Goal: Book appointment/travel/reservation

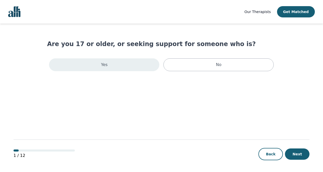
click at [139, 65] on div "Yes" at bounding box center [104, 64] width 110 height 13
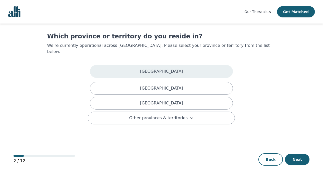
scroll to position [7, 0]
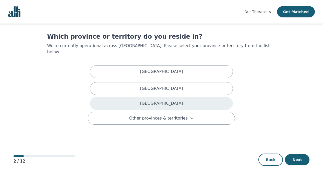
click at [172, 97] on div "[GEOGRAPHIC_DATA]" at bounding box center [161, 103] width 143 height 13
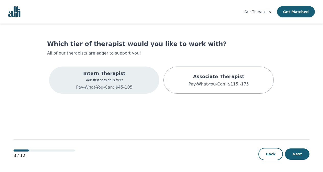
click at [144, 77] on div "Intern Therapist Your first session is free! Pay-What-You-Can: $45-105" at bounding box center [104, 79] width 110 height 27
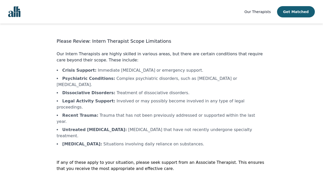
scroll to position [4, 0]
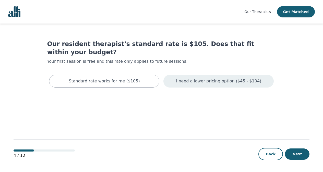
click at [210, 78] on p "I need a lower pricing option ($45 - $104)" at bounding box center [218, 81] width 85 height 6
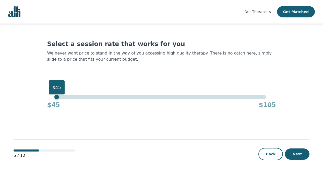
drag, startPoint x: 268, startPoint y: 99, endPoint x: 16, endPoint y: 97, distance: 251.7
click at [16, 97] on main "Select a session rate that works for you We never want price to stand in the wa…" at bounding box center [162, 97] width 296 height 149
click at [297, 152] on button "Next" at bounding box center [297, 153] width 25 height 11
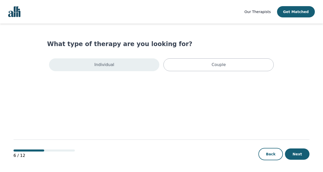
click at [136, 66] on div "Individual" at bounding box center [104, 64] width 110 height 13
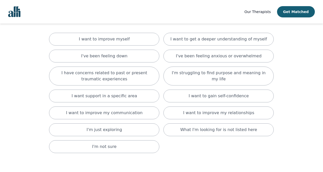
scroll to position [38, 0]
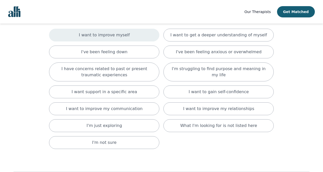
click at [135, 37] on div "I want to improve myself" at bounding box center [104, 35] width 110 height 13
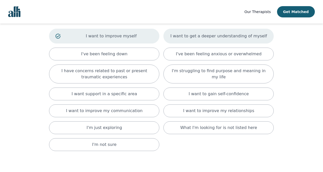
click at [195, 35] on p "I want to get a deeper understanding of myself" at bounding box center [218, 36] width 96 height 6
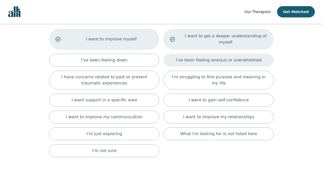
click at [199, 58] on p "I've been feeling anxious or overwhelmed" at bounding box center [219, 60] width 86 height 6
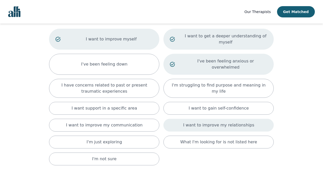
click at [201, 122] on p "I want to improve my relationships" at bounding box center [218, 125] width 71 height 6
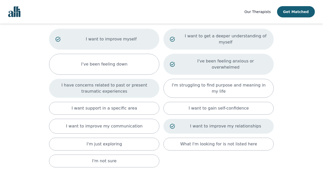
click at [134, 82] on p "I have concerns related to past or present traumatic experiences" at bounding box center [104, 88] width 98 height 12
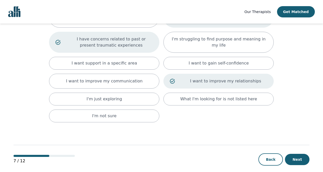
scroll to position [84, 0]
click at [305, 155] on button "Next" at bounding box center [297, 159] width 25 height 11
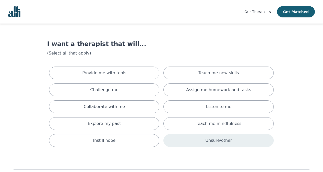
click at [193, 136] on div "Unsure/other" at bounding box center [218, 140] width 110 height 13
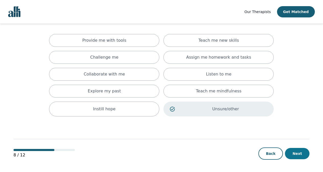
scroll to position [32, 0]
click at [298, 151] on button "Next" at bounding box center [297, 153] width 25 height 11
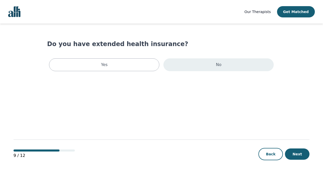
click at [209, 62] on div "No" at bounding box center [218, 64] width 110 height 13
